Goal: Task Accomplishment & Management: Use online tool/utility

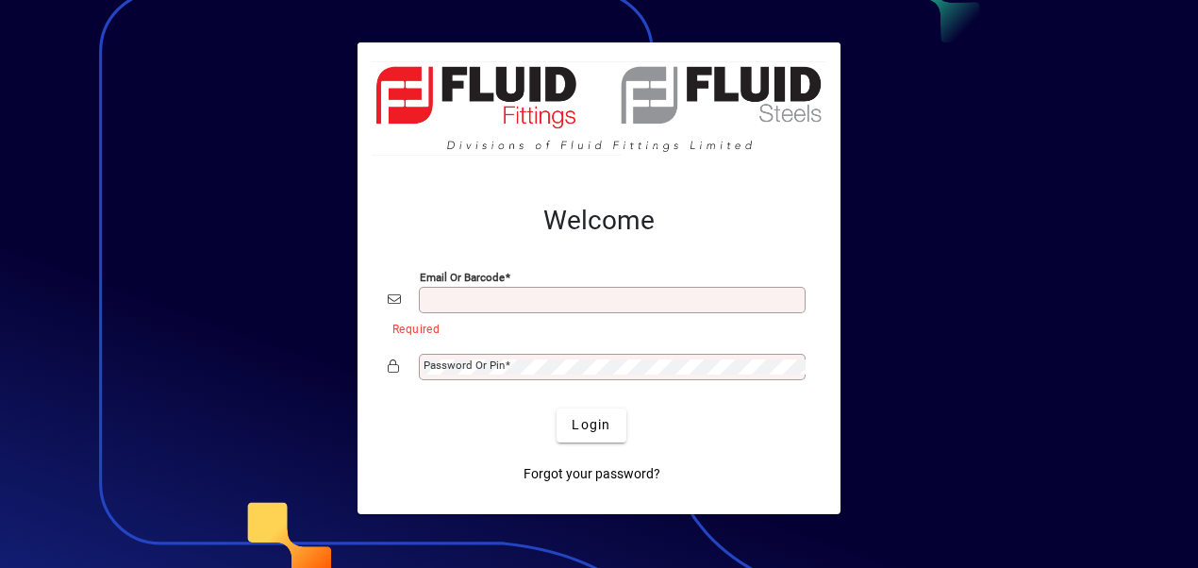
type input "**********"
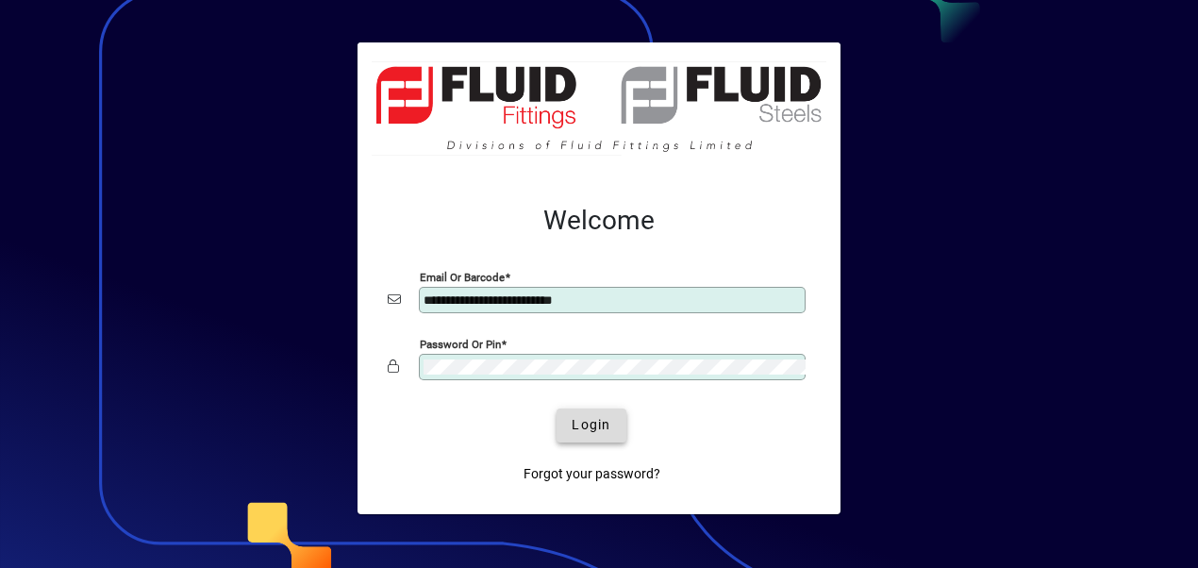
click at [579, 432] on span "Login" at bounding box center [591, 425] width 39 height 20
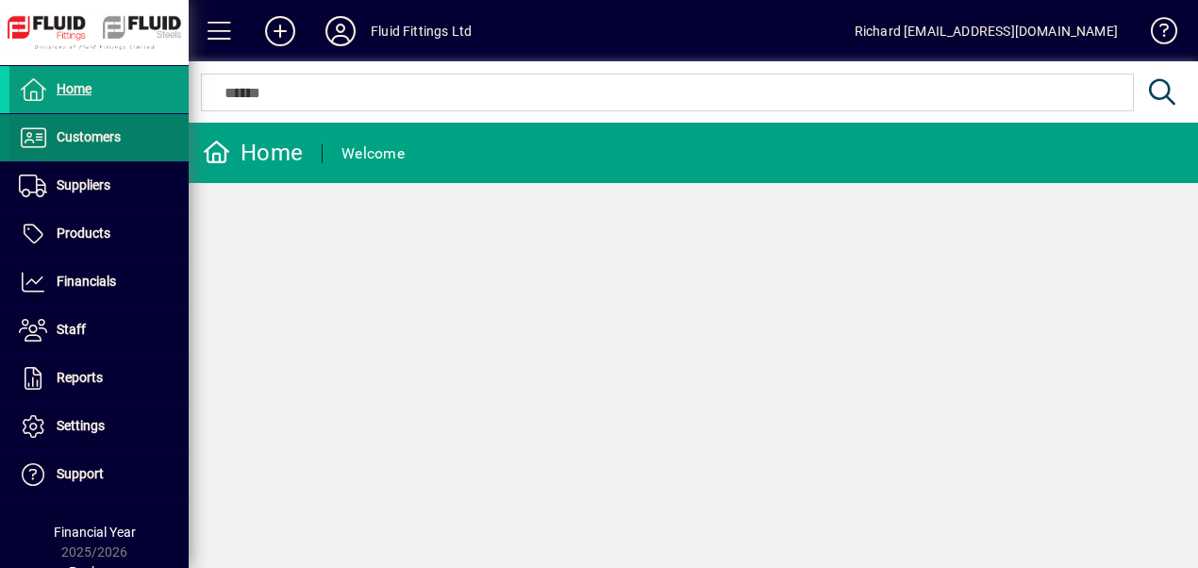
click at [92, 135] on span "Customers" at bounding box center [89, 136] width 64 height 15
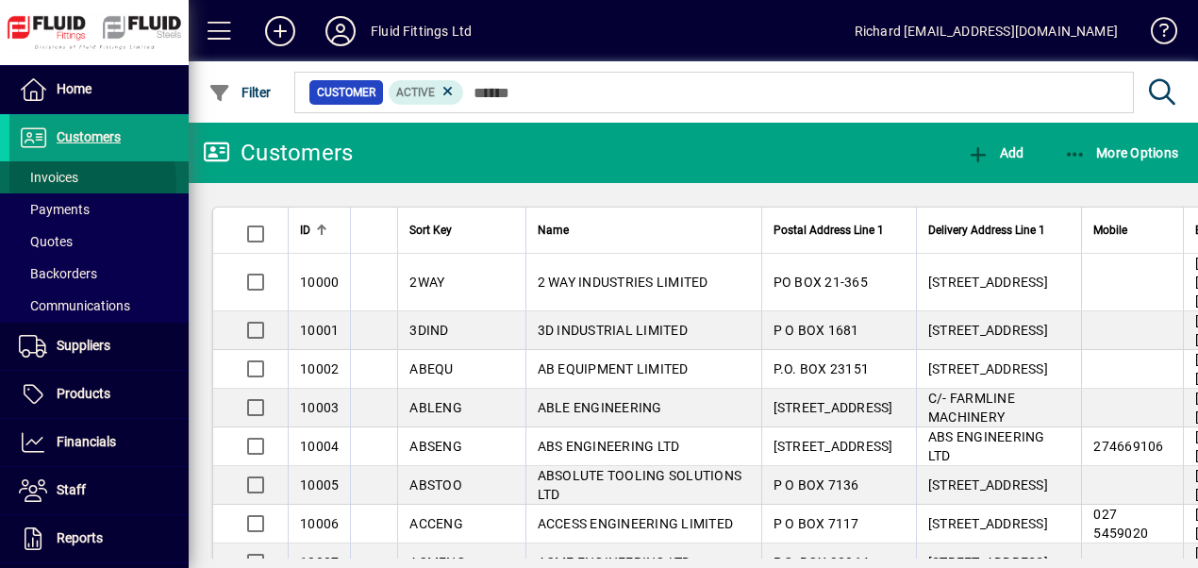
click at [60, 184] on span "Invoices" at bounding box center [48, 177] width 59 height 15
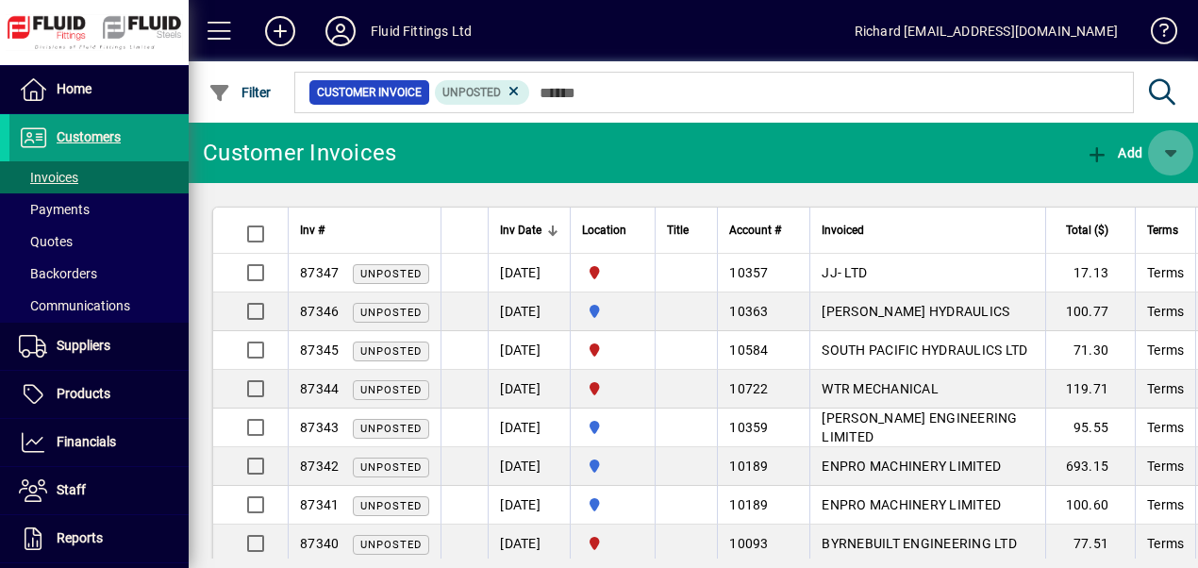
click at [1168, 150] on span "button" at bounding box center [1170, 152] width 45 height 45
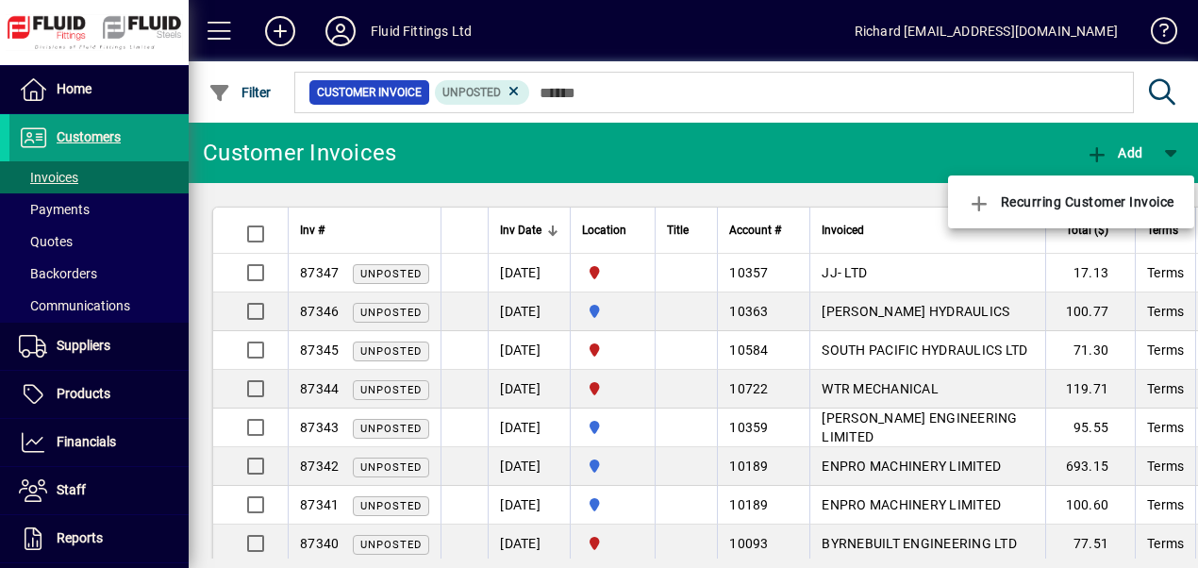
click at [89, 139] on div at bounding box center [599, 284] width 1198 height 568
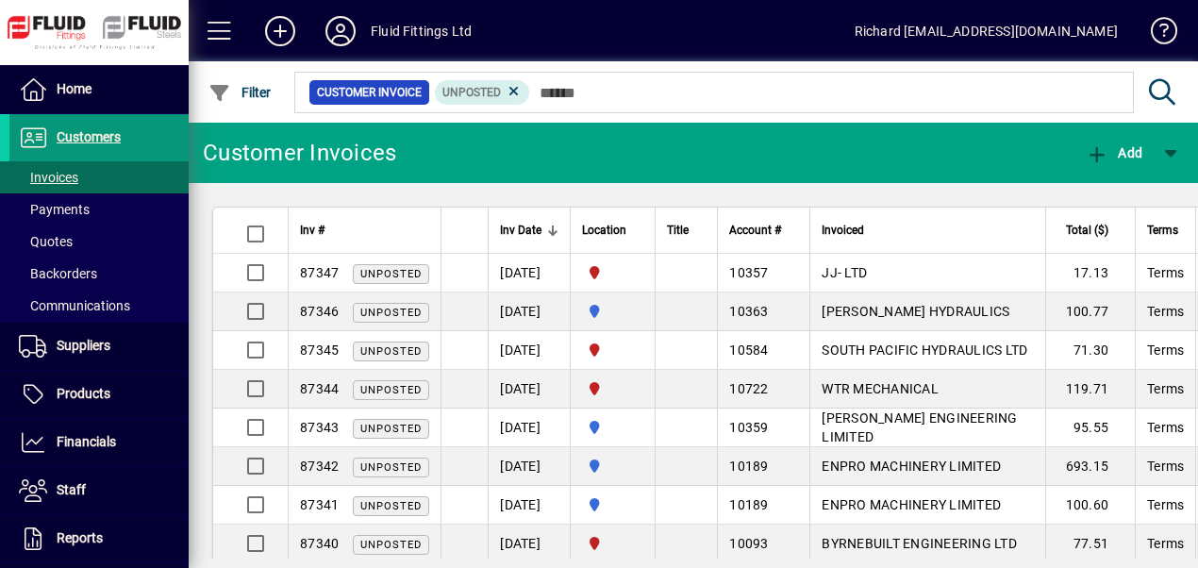
click at [85, 133] on span "Customers" at bounding box center [89, 136] width 64 height 15
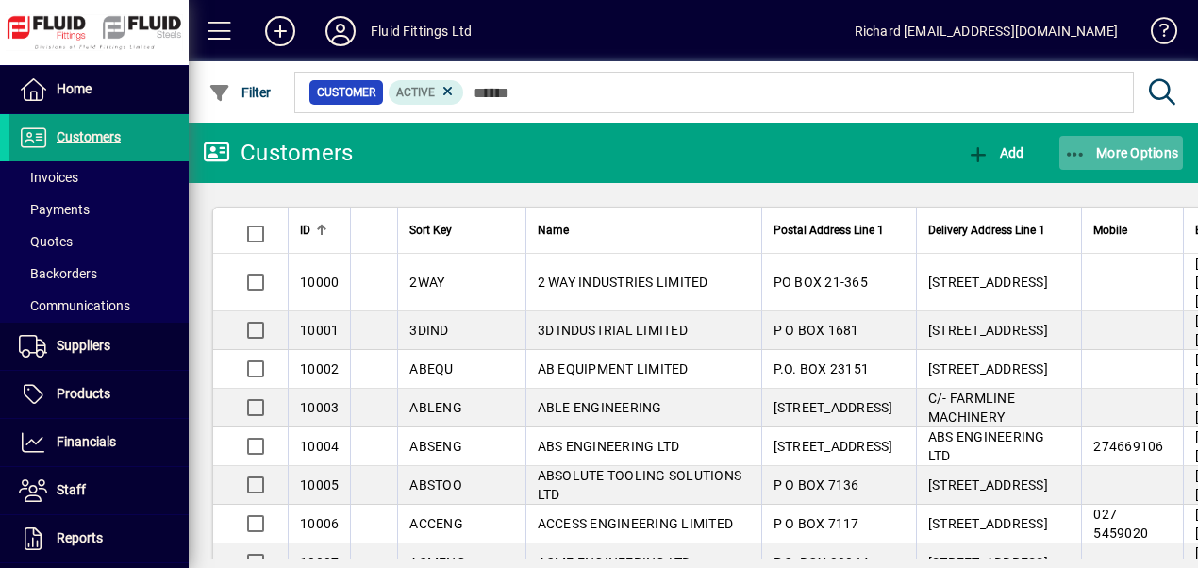
click at [1114, 145] on span "More Options" at bounding box center [1121, 152] width 115 height 15
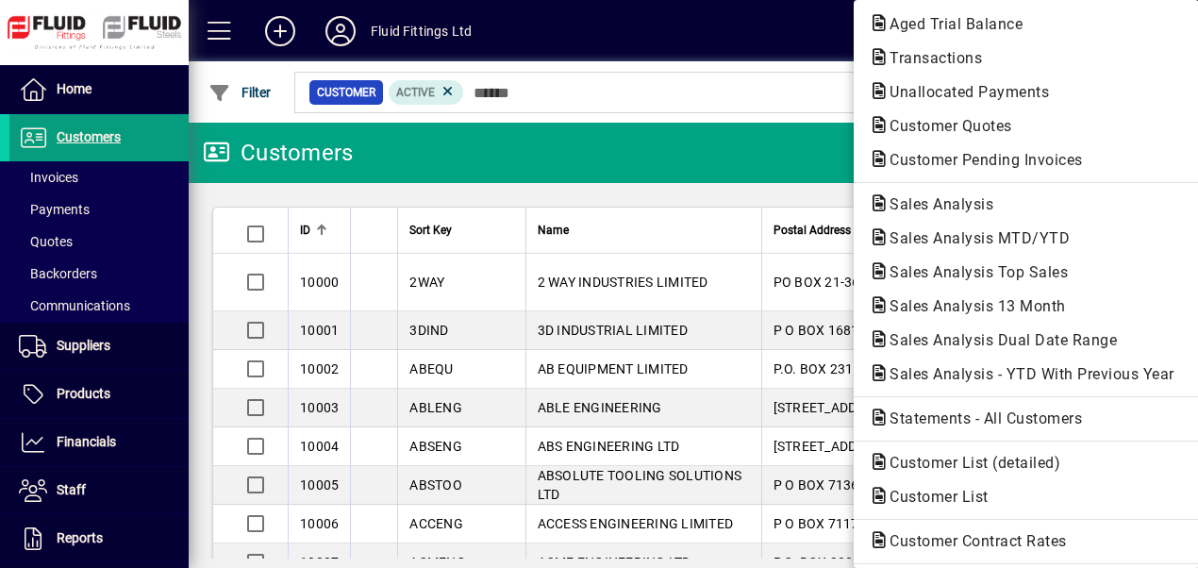
click at [1038, 158] on span "Customer Pending Invoices" at bounding box center [981, 160] width 224 height 18
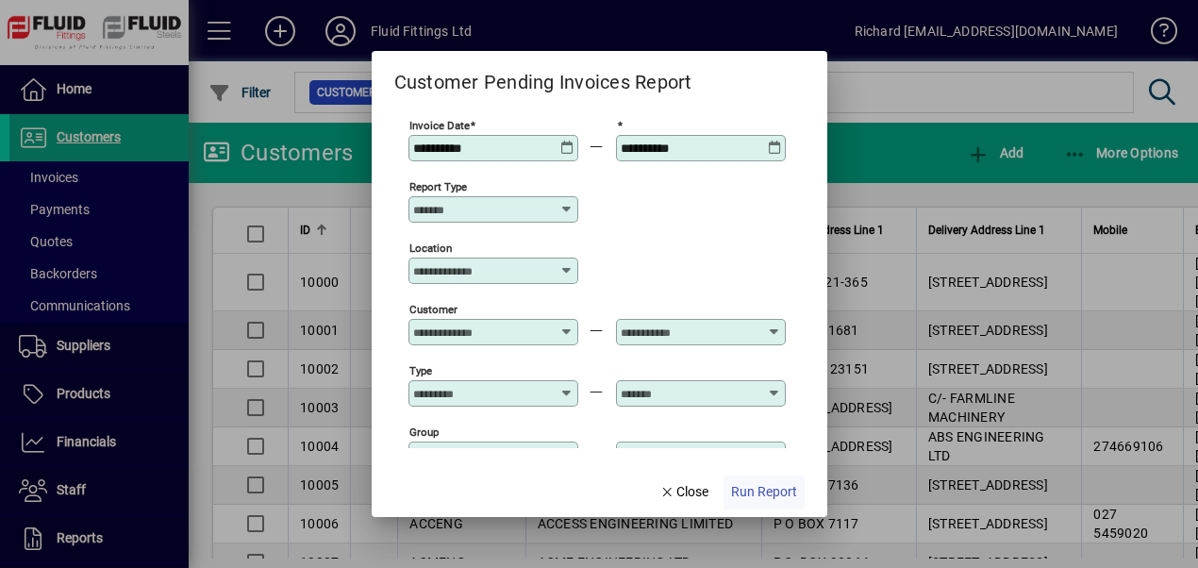
click at [764, 499] on span "Run Report" at bounding box center [764, 492] width 66 height 20
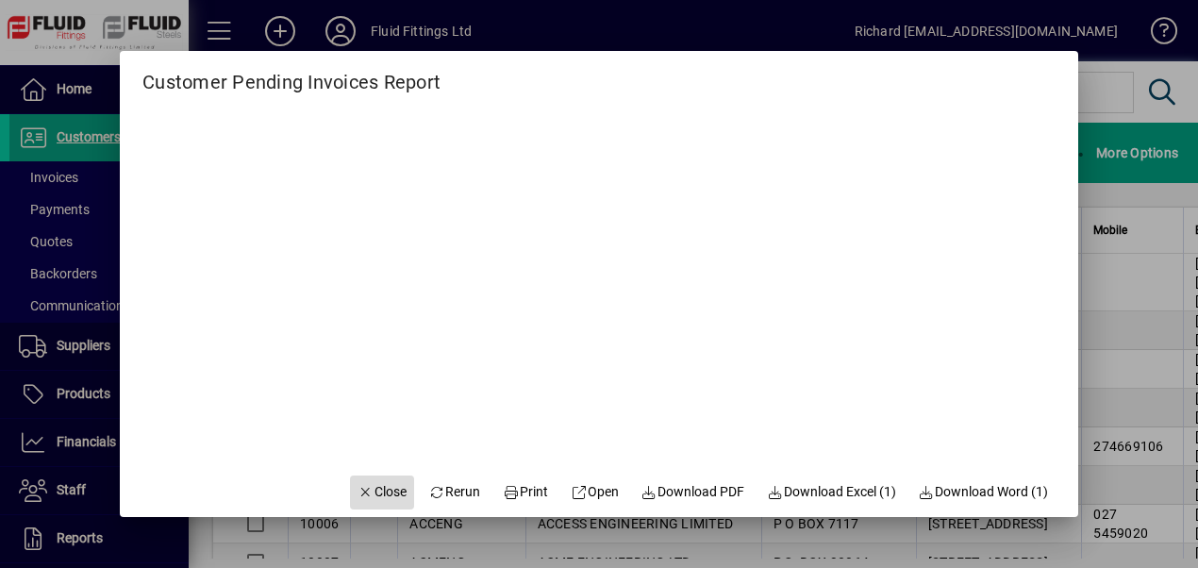
click at [382, 490] on span "Close" at bounding box center [382, 492] width 49 height 20
